Goal: Information Seeking & Learning: Find specific fact

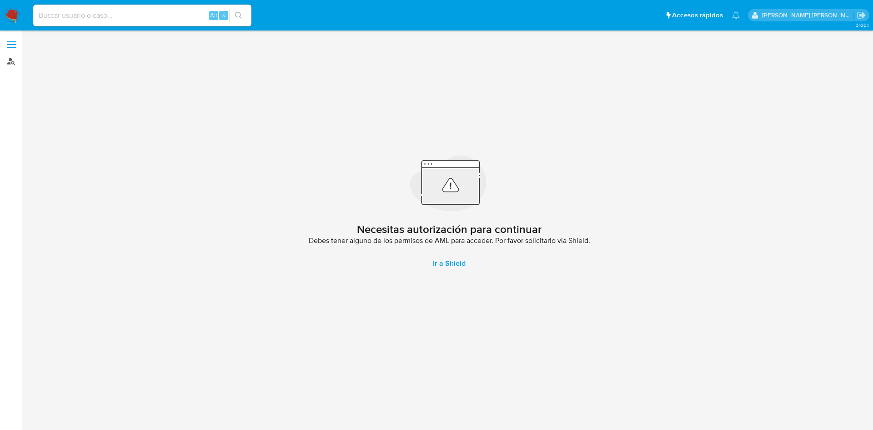
click at [13, 60] on link "Buscador de personas" at bounding box center [54, 61] width 108 height 14
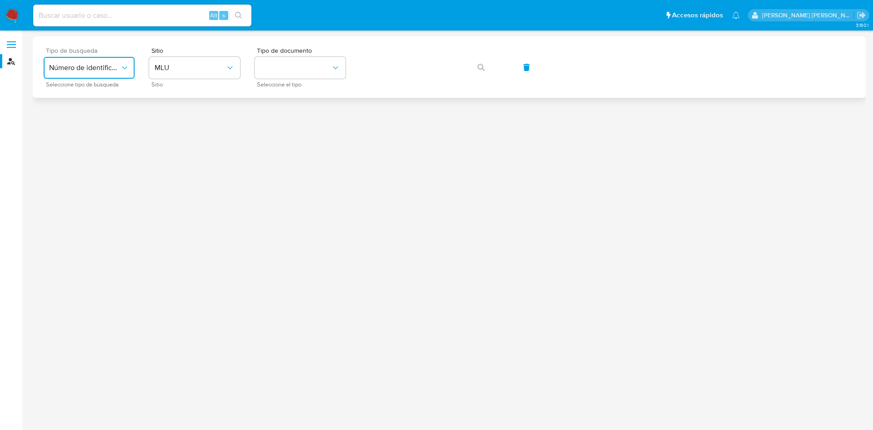
click at [110, 69] on span "Número de identificación" at bounding box center [84, 67] width 71 height 9
click at [101, 121] on div "User ID" at bounding box center [86, 123] width 75 height 22
click at [483, 73] on span "button" at bounding box center [480, 67] width 7 height 20
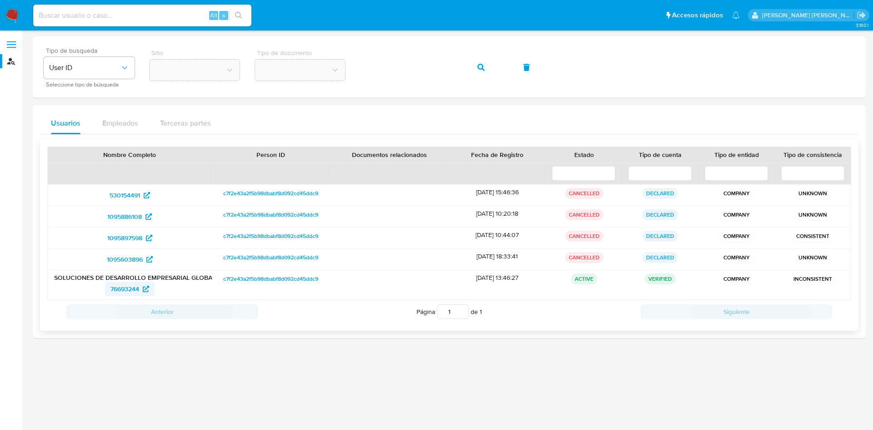
click at [134, 288] on span "76693244" at bounding box center [124, 288] width 29 height 15
click at [355, 60] on div "Tipo de busqueda User ID Seleccione tipo de búsqueda Sitio Tipo de documento" at bounding box center [449, 67] width 811 height 40
click at [351, 66] on div "Tipo de busqueda User ID Seleccione tipo de búsqueda Sitio Tipo de documento" at bounding box center [449, 67] width 811 height 40
click at [483, 67] on icon "button" at bounding box center [480, 67] width 7 height 7
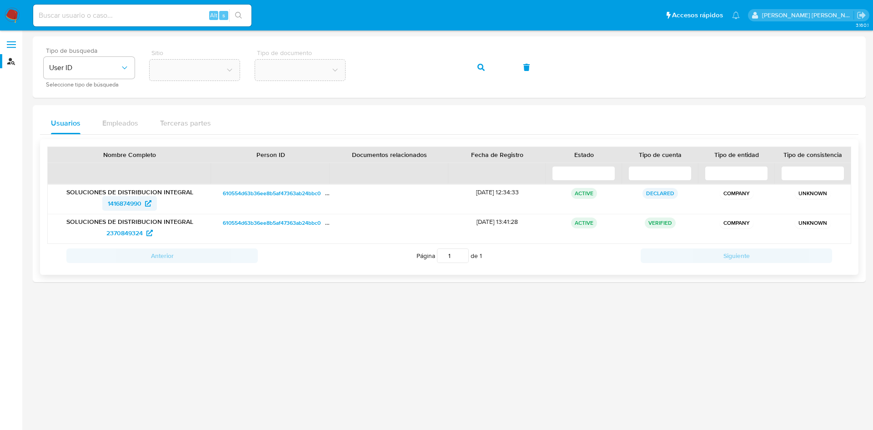
click at [139, 201] on span "1416874990" at bounding box center [125, 203] width 34 height 15
click at [145, 233] on span "2370849324" at bounding box center [129, 232] width 46 height 15
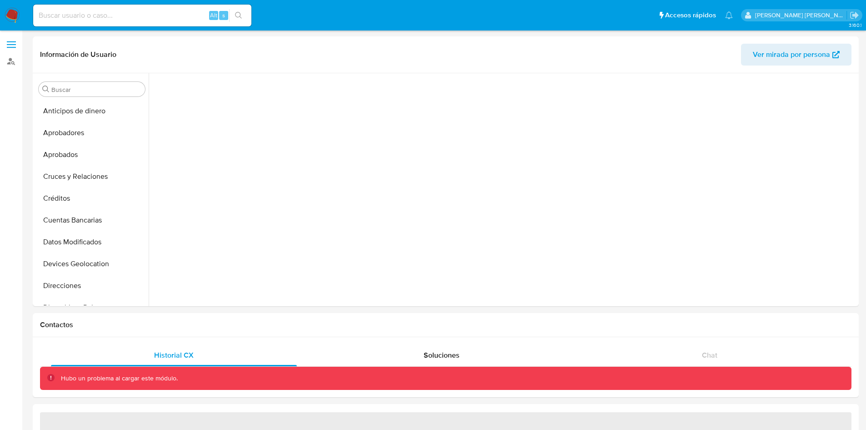
scroll to position [210, 0]
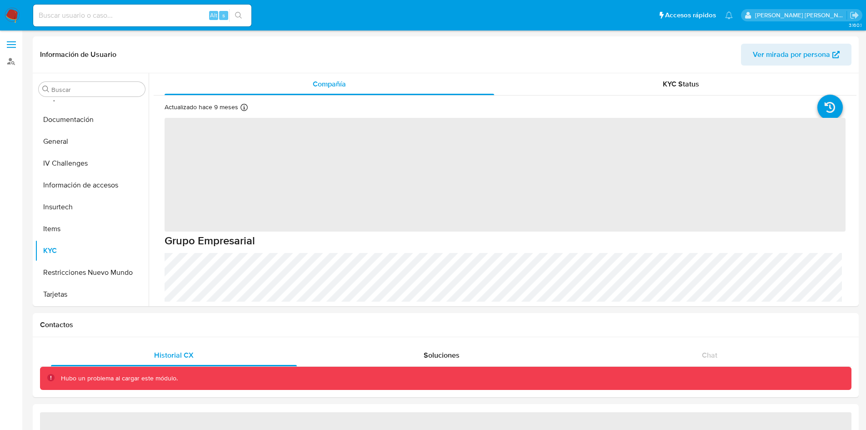
select select "10"
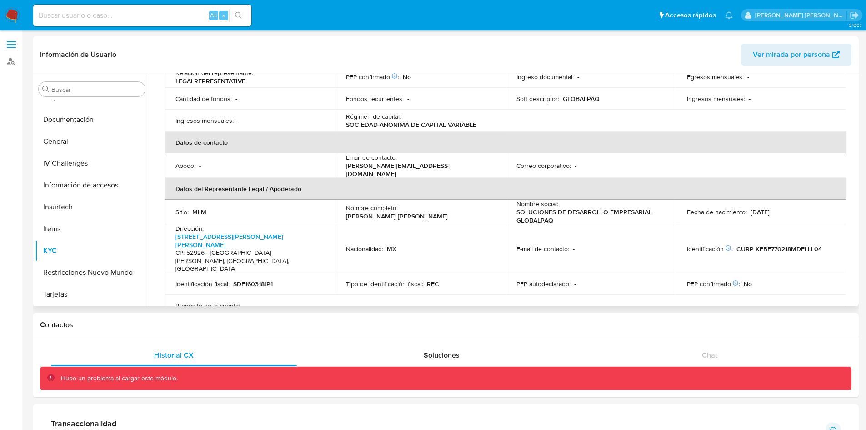
scroll to position [0, 0]
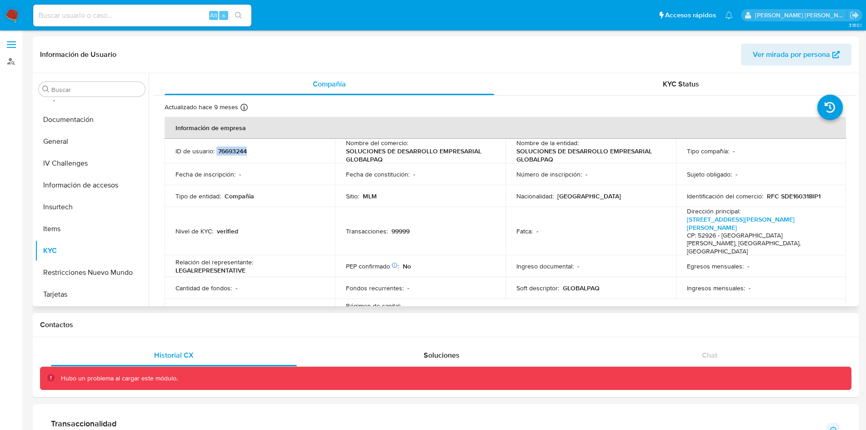
drag, startPoint x: 254, startPoint y: 146, endPoint x: 215, endPoint y: 149, distance: 38.3
click at [215, 149] on td "ID de usuario : 76693244" at bounding box center [250, 151] width 170 height 25
copy div "76693244"
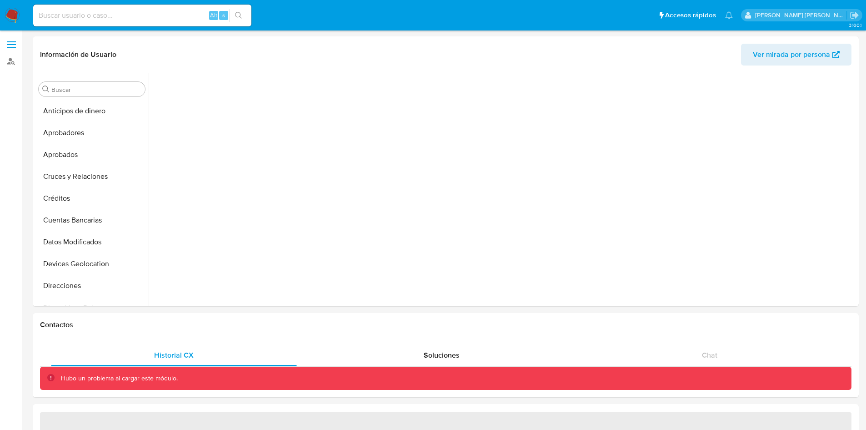
scroll to position [210, 0]
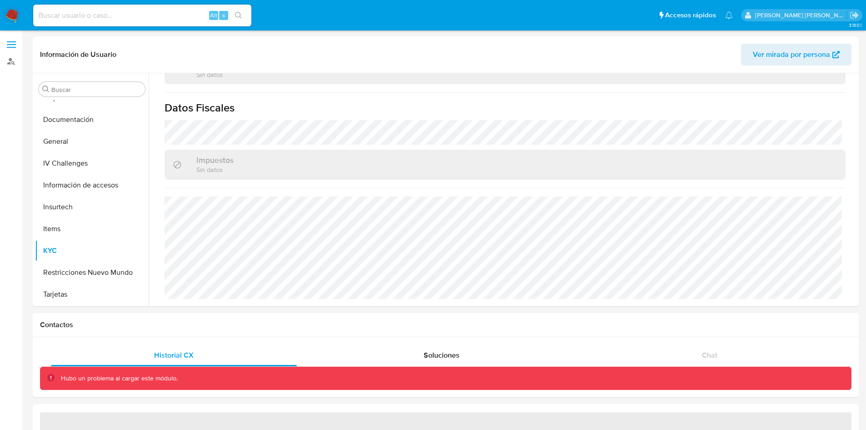
select select "10"
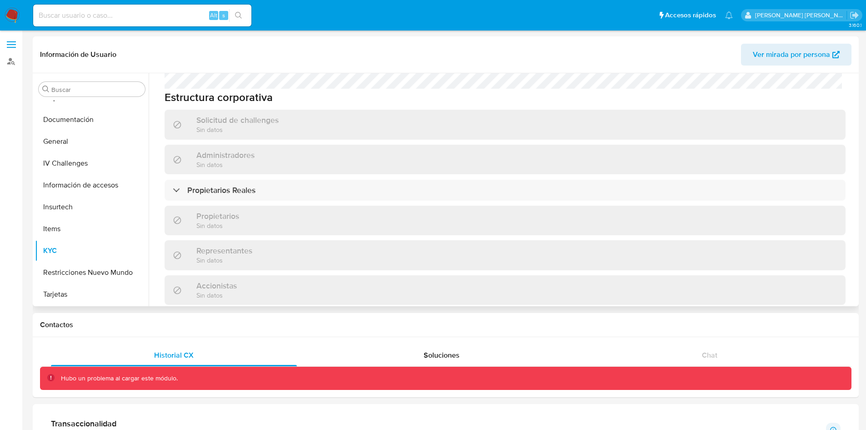
scroll to position [654, 0]
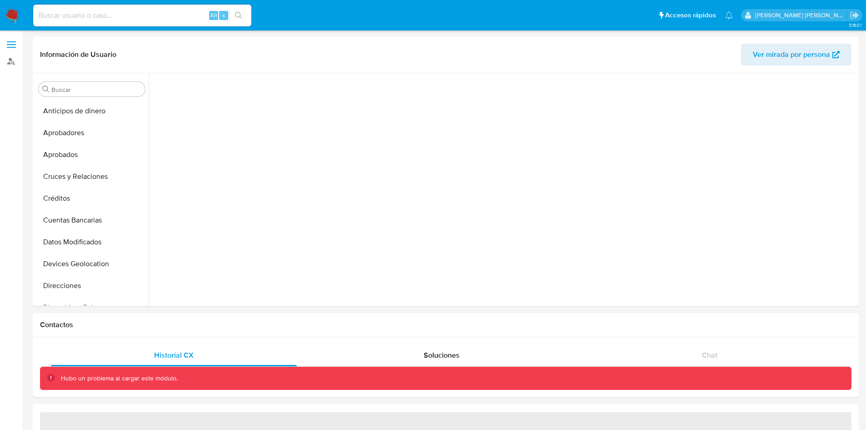
scroll to position [210, 0]
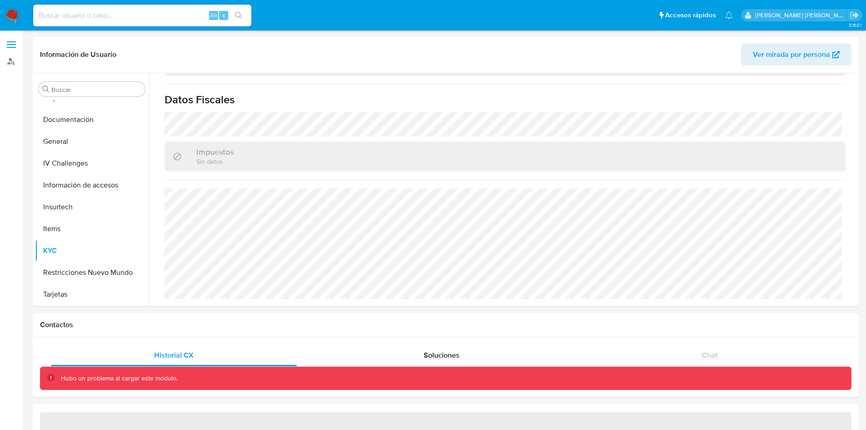
select select "10"
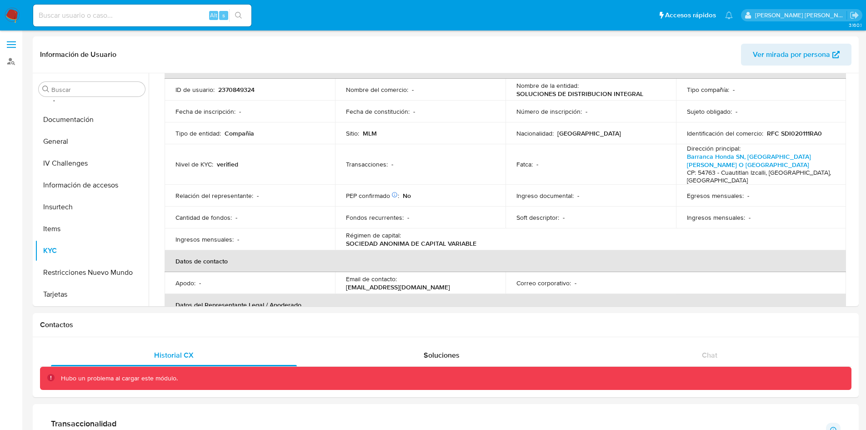
scroll to position [0, 0]
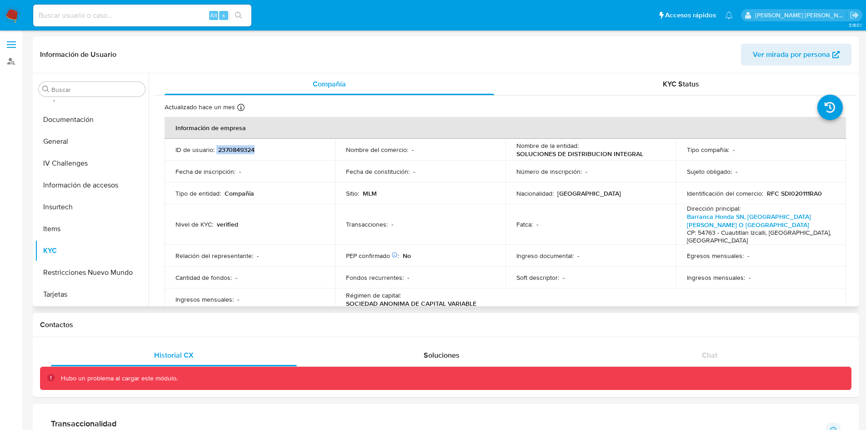
drag, startPoint x: 266, startPoint y: 150, endPoint x: 216, endPoint y: 151, distance: 50.0
click at [216, 151] on div "ID de usuario : 2370849324" at bounding box center [249, 149] width 149 height 8
copy div "2370849324"
